Goal: Task Accomplishment & Management: Manage account settings

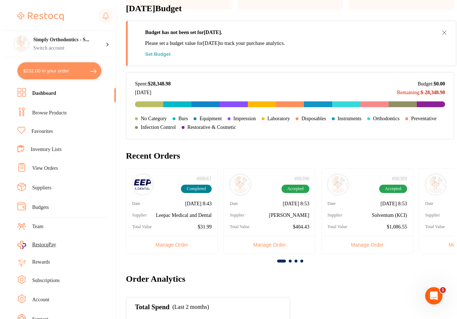
click at [39, 129] on link "Favourites" at bounding box center [42, 131] width 21 height 7
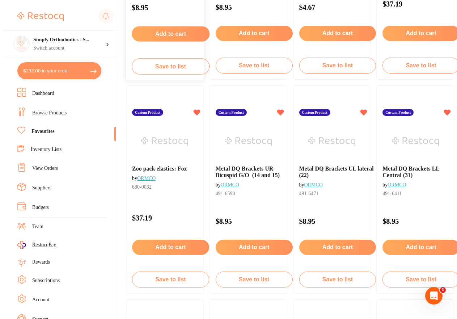
scroll to position [1778, 0]
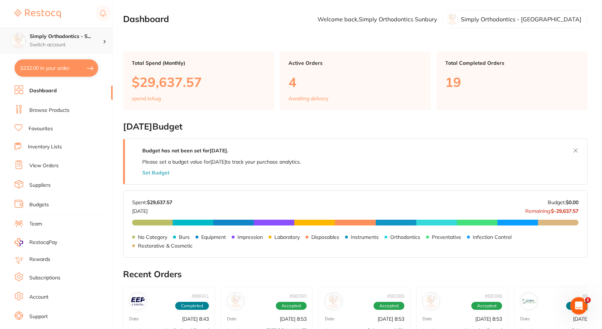
click at [53, 35] on h4 "Simply Orthodontics - S..." at bounding box center [66, 36] width 73 height 7
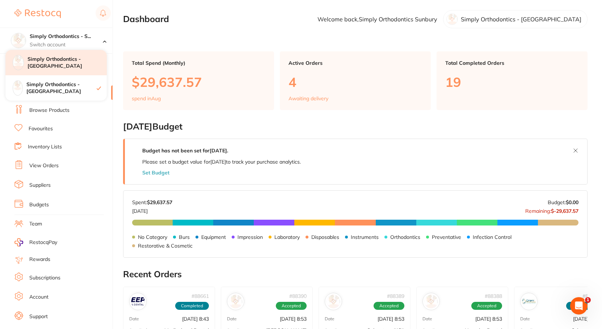
click at [74, 63] on h4 "Simply Orthodontics - [GEOGRAPHIC_DATA]" at bounding box center [67, 63] width 79 height 14
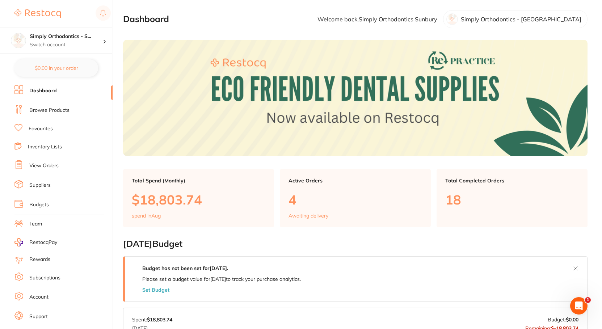
click at [323, 193] on p "4" at bounding box center [356, 199] width 134 height 15
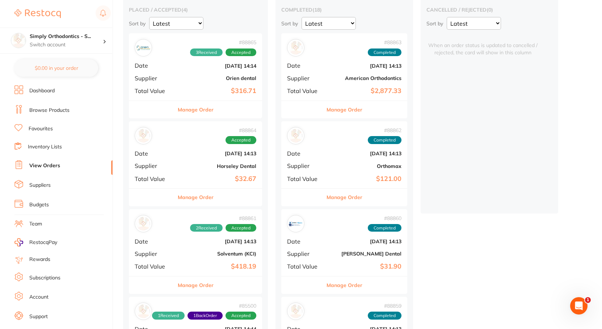
scroll to position [73, 0]
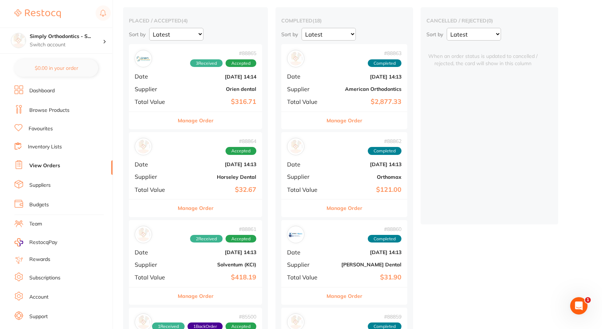
click at [189, 94] on div "# 88865 3 Received Accepted Date [DATE] 14:14 Supplier Orien dental Total Value…" at bounding box center [195, 77] width 133 height 67
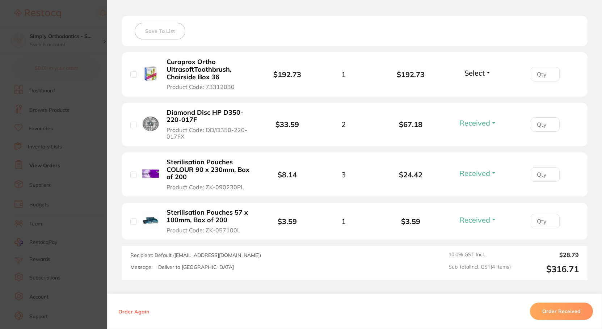
scroll to position [202, 0]
click at [492, 124] on button "Received" at bounding box center [478, 122] width 42 height 9
click at [484, 138] on span "Received" at bounding box center [478, 137] width 18 height 5
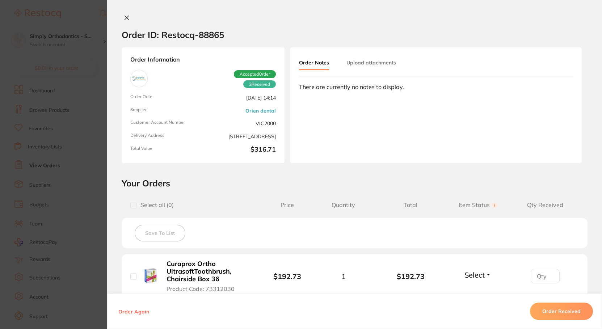
scroll to position [0, 0]
click at [124, 18] on icon at bounding box center [127, 18] width 6 height 6
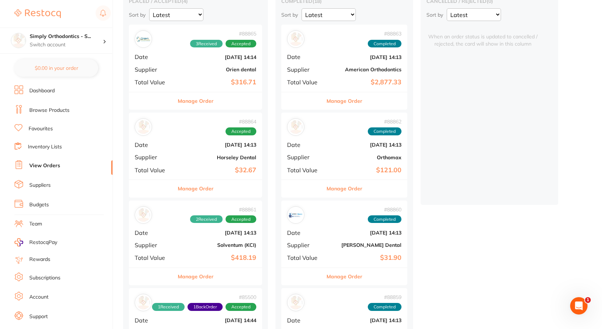
scroll to position [76, 0]
click at [341, 83] on b "$2,877.33" at bounding box center [365, 83] width 72 height 8
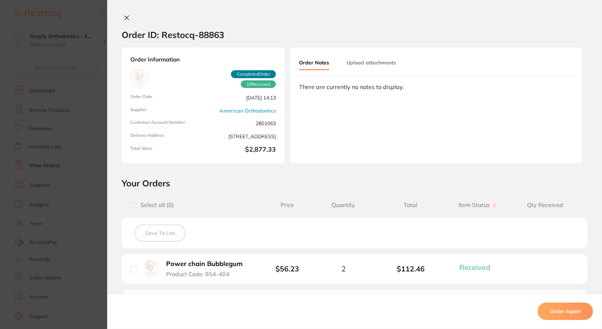
click at [126, 16] on icon at bounding box center [127, 18] width 6 height 6
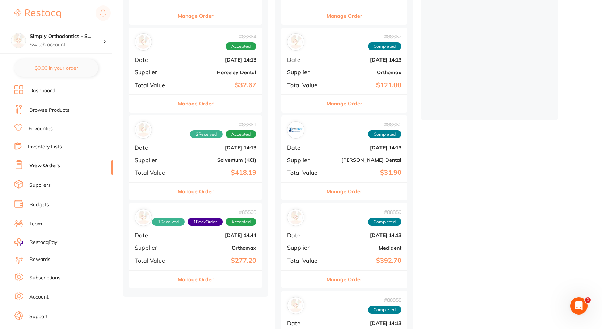
scroll to position [162, 0]
click at [204, 238] on div "# 85500 1 Received 1 Back Order Accepted Date [DATE] 14:44 Supplier Orthomax To…" at bounding box center [195, 236] width 133 height 67
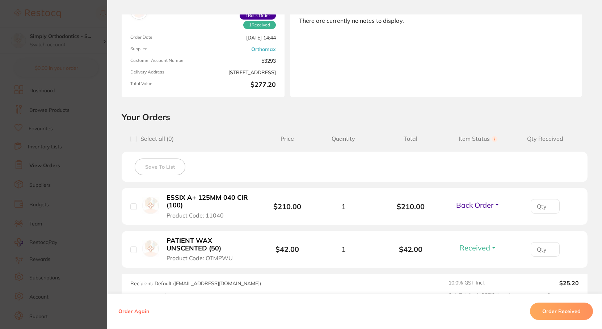
scroll to position [96, 0]
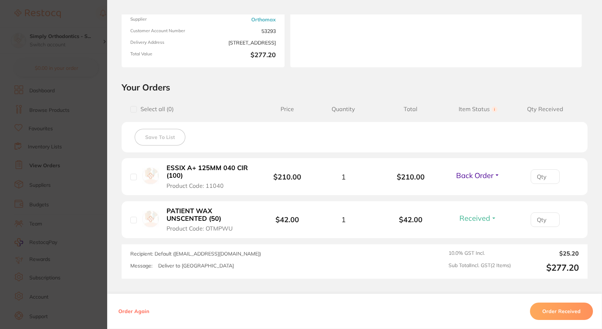
click at [494, 176] on button "Back Order" at bounding box center [478, 175] width 48 height 9
click at [480, 204] on span "Back Order" at bounding box center [478, 201] width 22 height 5
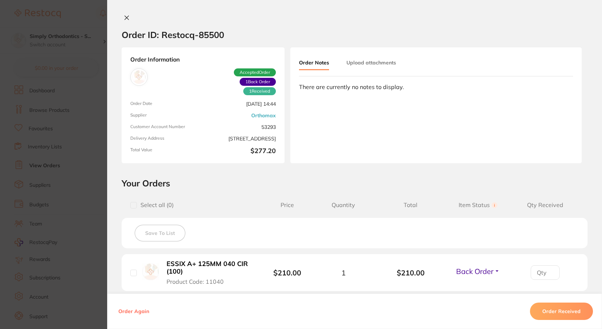
scroll to position [0, 0]
click at [126, 17] on icon at bounding box center [127, 18] width 4 height 4
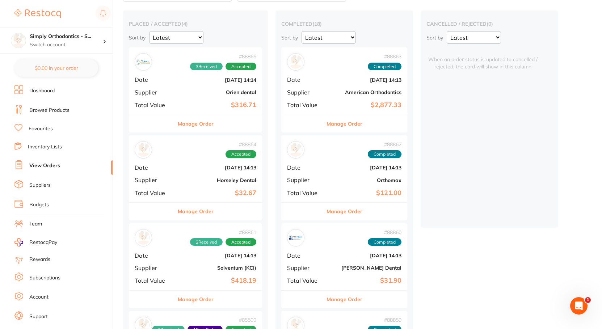
scroll to position [55, 0]
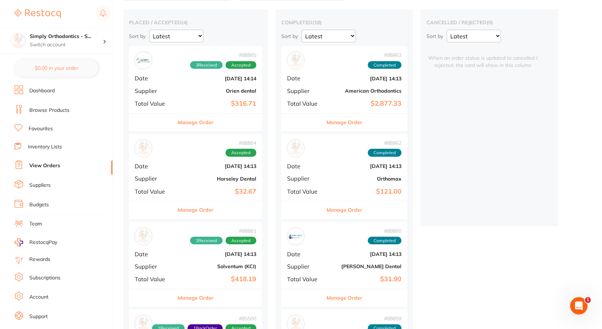
click at [207, 173] on div "# 88864 Accepted Date [DATE] 14:13 Supplier Horseley Dental Total Value $32.67" at bounding box center [195, 167] width 133 height 67
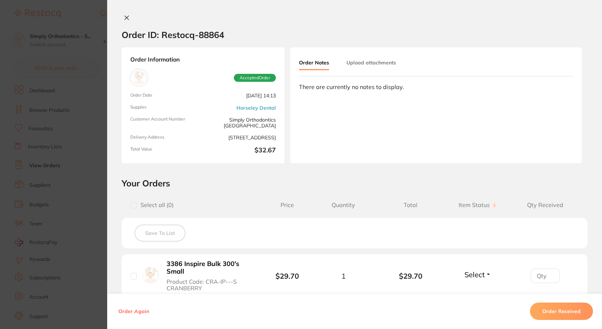
click at [125, 17] on icon at bounding box center [127, 18] width 6 height 6
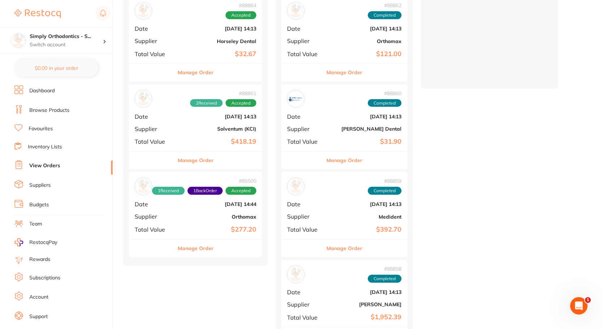
scroll to position [193, 0]
click at [46, 110] on link "Browse Products" at bounding box center [49, 110] width 40 height 7
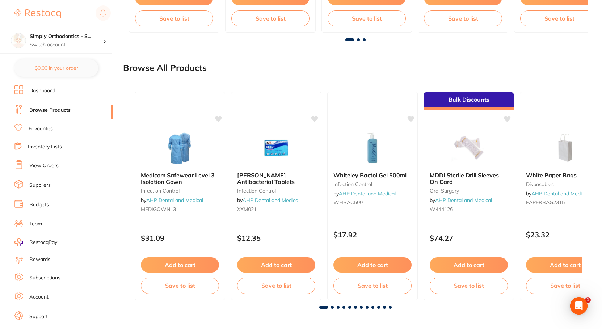
scroll to position [554, 0]
click at [480, 183] on b "MDDI Sterile Drill Sleeves On Card" at bounding box center [468, 178] width 79 height 13
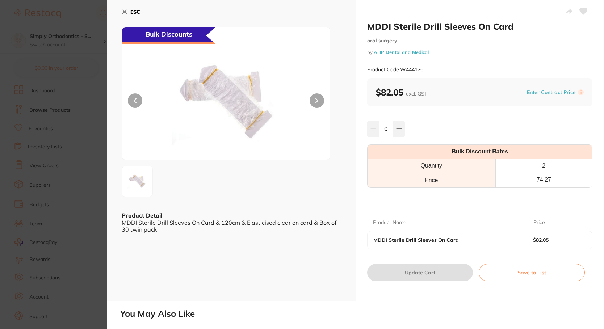
click at [126, 12] on icon at bounding box center [125, 12] width 6 height 6
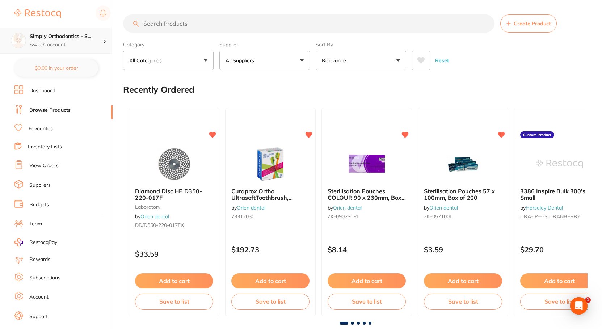
click at [93, 45] on p "Switch account" at bounding box center [66, 44] width 73 height 7
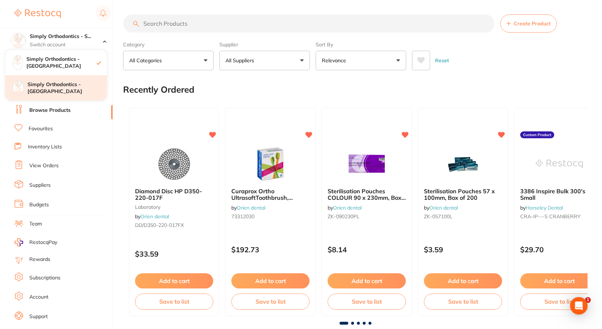
click at [74, 84] on h4 "Simply Orthodontics - [GEOGRAPHIC_DATA]" at bounding box center [67, 88] width 79 height 14
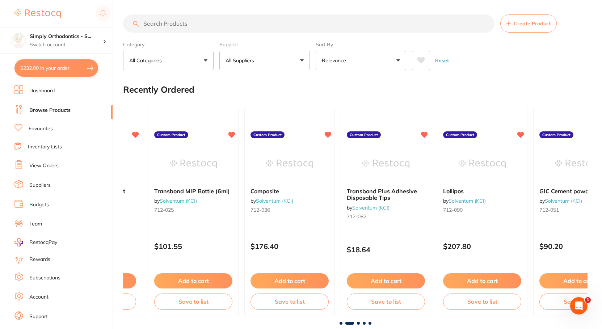
click at [50, 112] on link "Browse Products" at bounding box center [49, 110] width 41 height 7
click at [53, 46] on p "Switch account" at bounding box center [66, 44] width 73 height 7
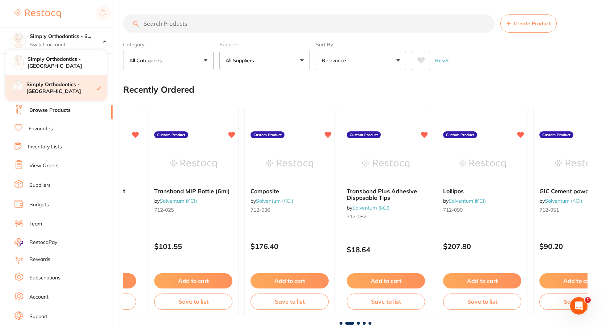
click at [63, 87] on h4 "Simply Orthodontics - [GEOGRAPHIC_DATA]" at bounding box center [61, 88] width 70 height 14
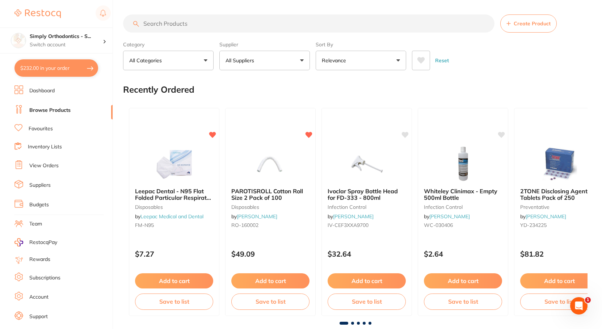
click at [46, 164] on link "View Orders" at bounding box center [43, 165] width 29 height 7
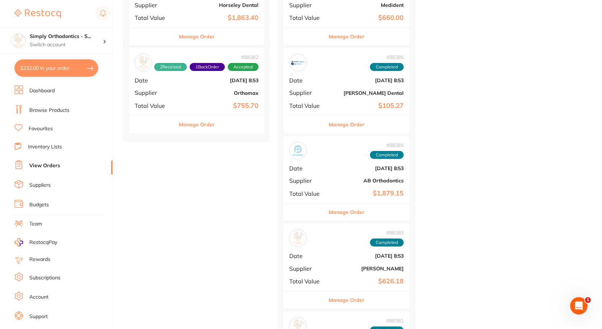
scroll to position [319, 0]
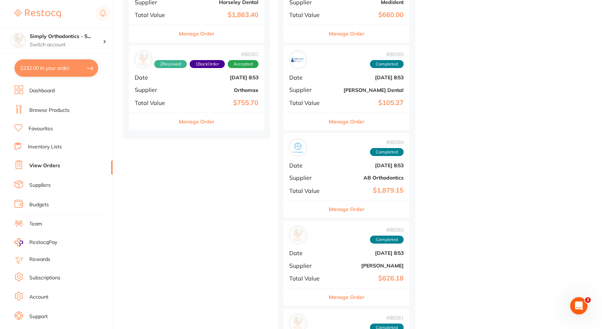
click at [335, 175] on b "AB Orthodontics" at bounding box center [367, 178] width 72 height 6
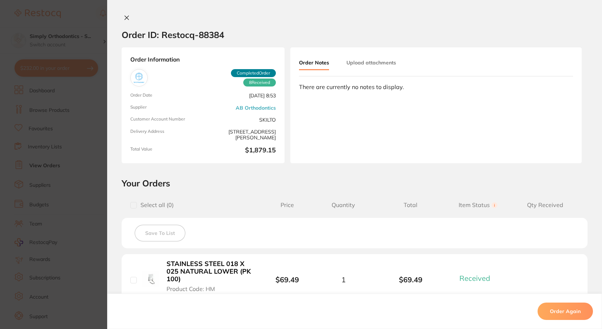
click at [124, 18] on icon at bounding box center [127, 18] width 6 height 6
